Goal: Navigation & Orientation: Find specific page/section

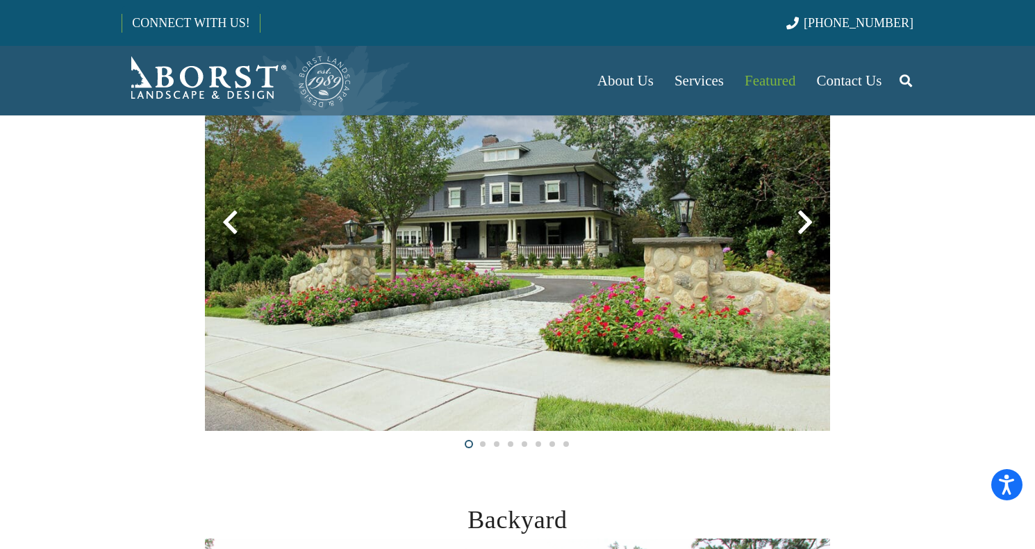
scroll to position [338, 0]
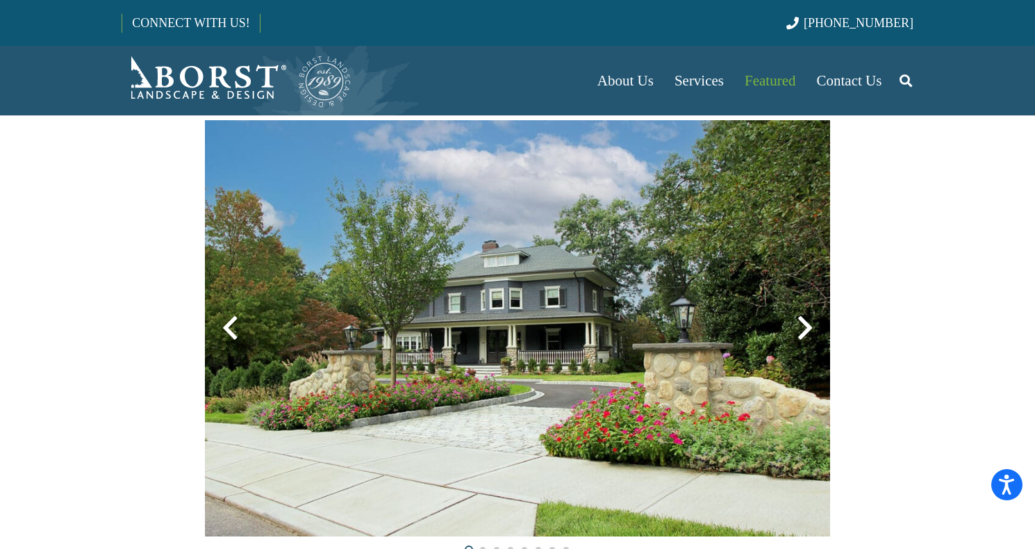
click at [807, 326] on div at bounding box center [805, 328] width 50 height 50
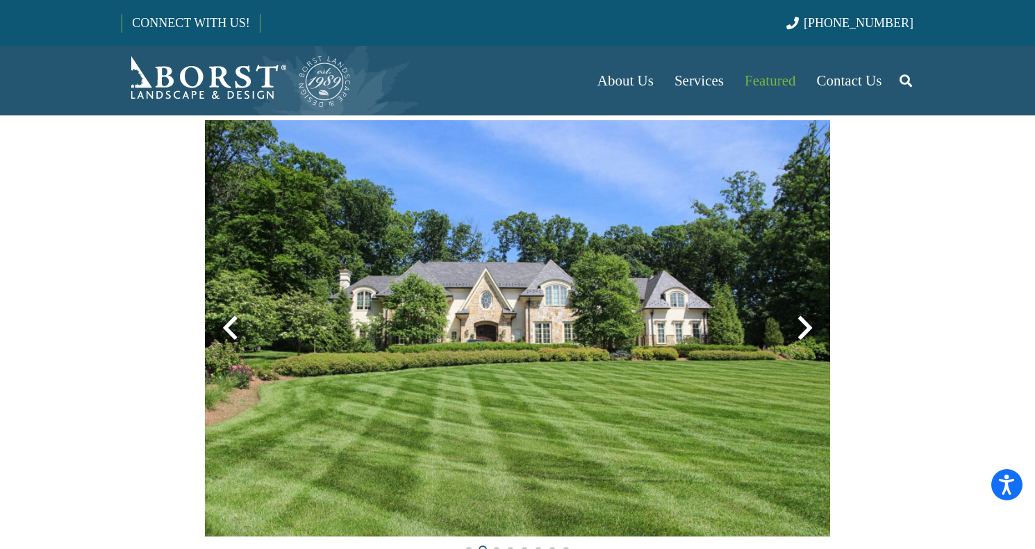
click at [807, 326] on div at bounding box center [805, 328] width 50 height 50
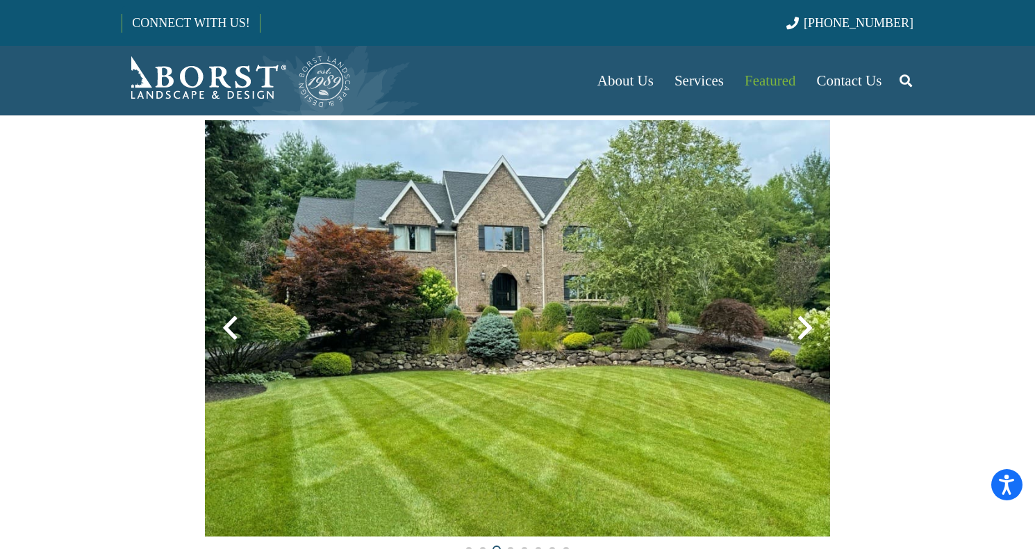
click at [807, 326] on div at bounding box center [805, 328] width 50 height 50
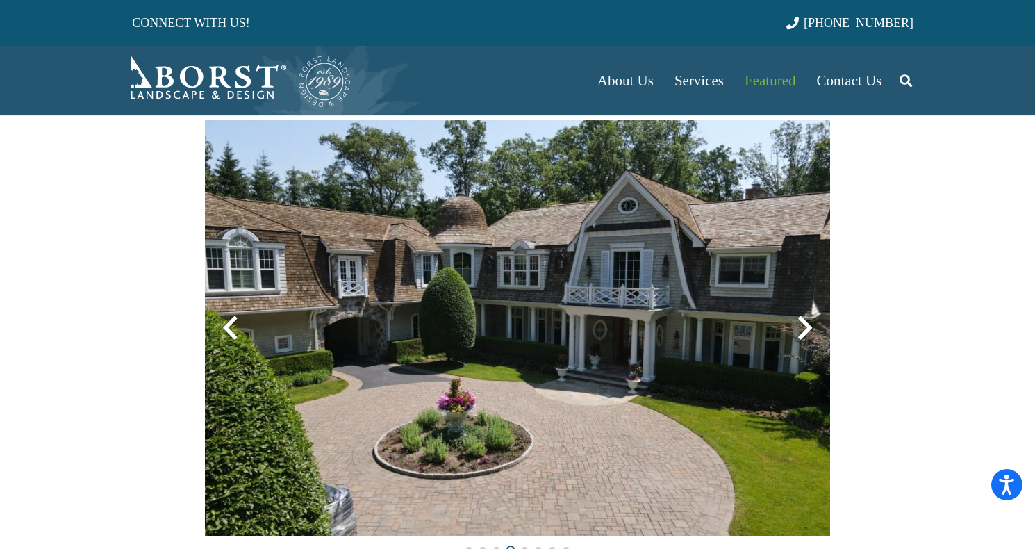
click at [807, 326] on div at bounding box center [805, 328] width 50 height 50
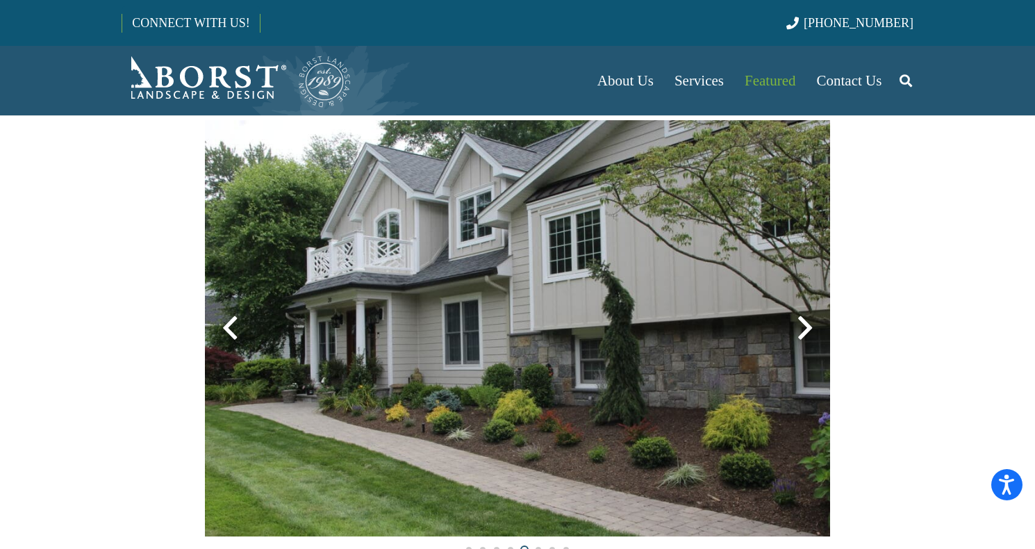
click at [807, 326] on div at bounding box center [805, 328] width 50 height 50
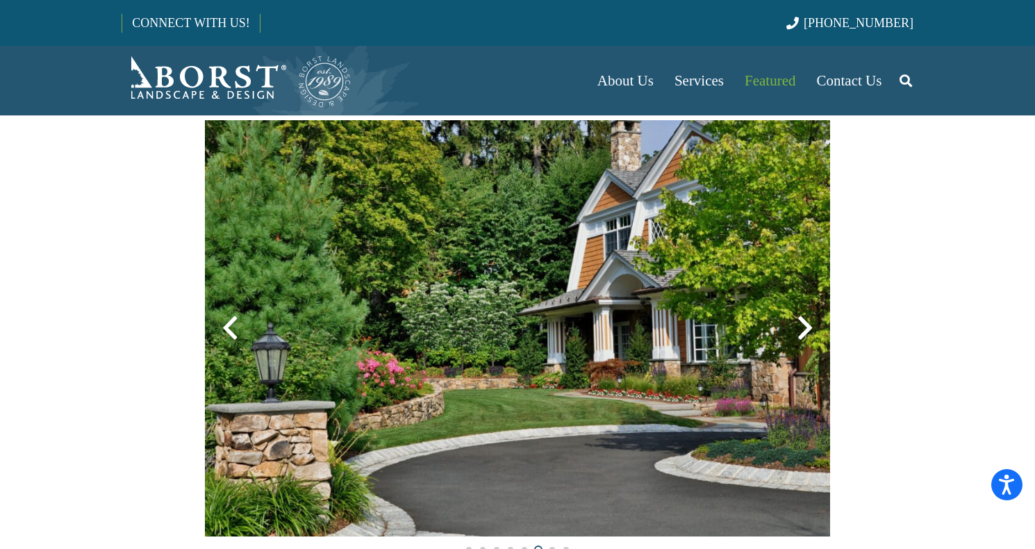
click at [807, 326] on div at bounding box center [805, 328] width 50 height 50
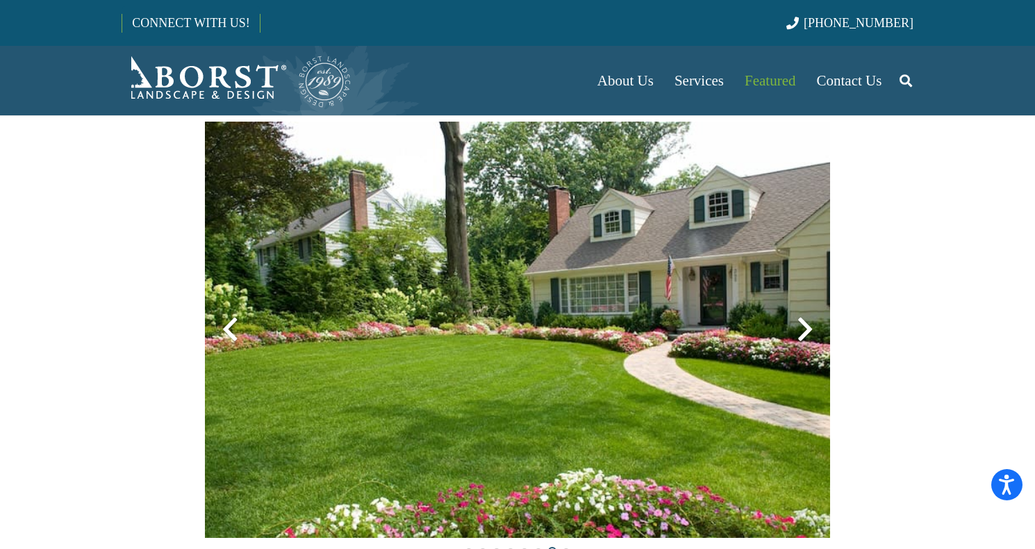
scroll to position [333, 0]
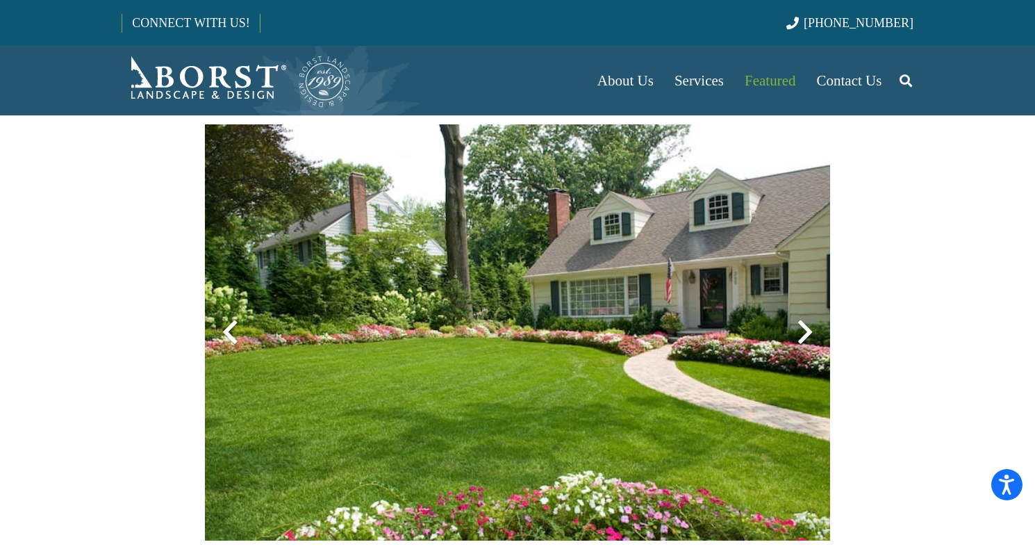
click at [806, 333] on div at bounding box center [805, 332] width 50 height 50
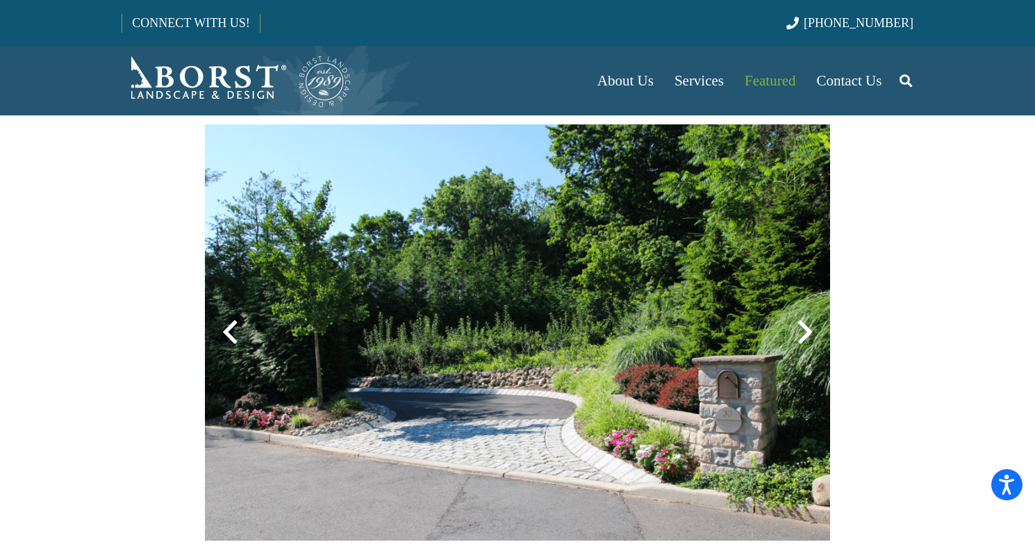
click at [806, 333] on div at bounding box center [805, 332] width 50 height 50
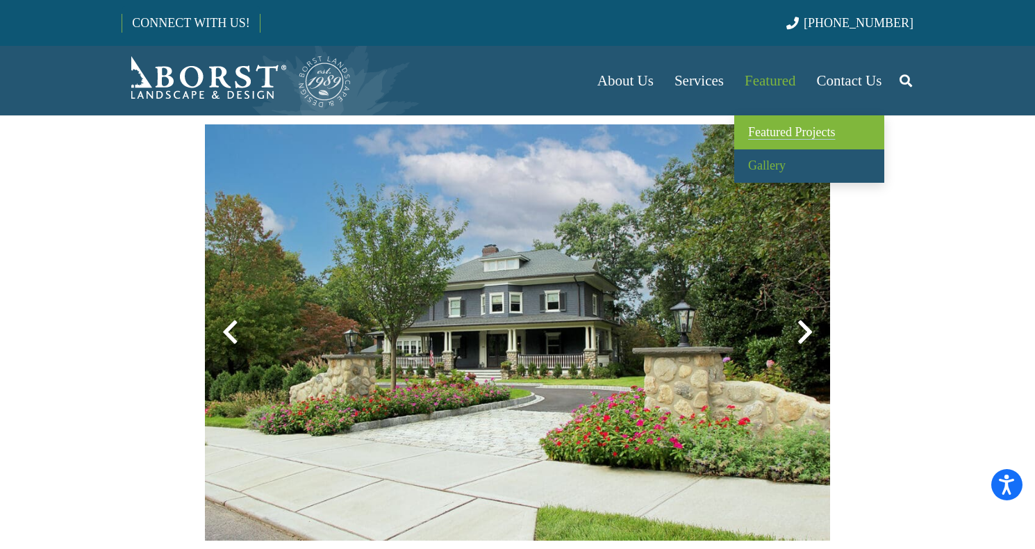
click at [767, 129] on span "Featured Projects" at bounding box center [791, 132] width 87 height 14
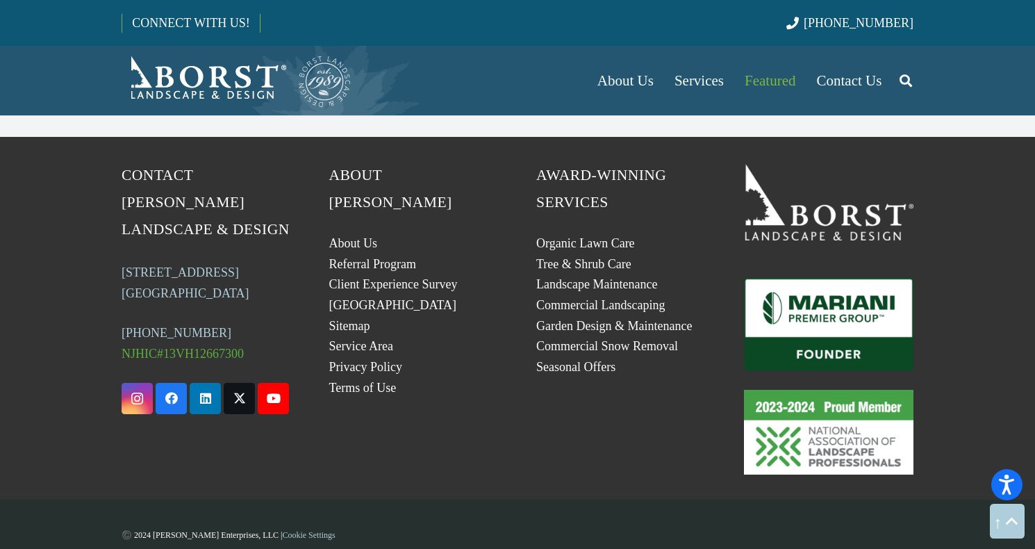
scroll to position [3834, 0]
